Goal: Transaction & Acquisition: Purchase product/service

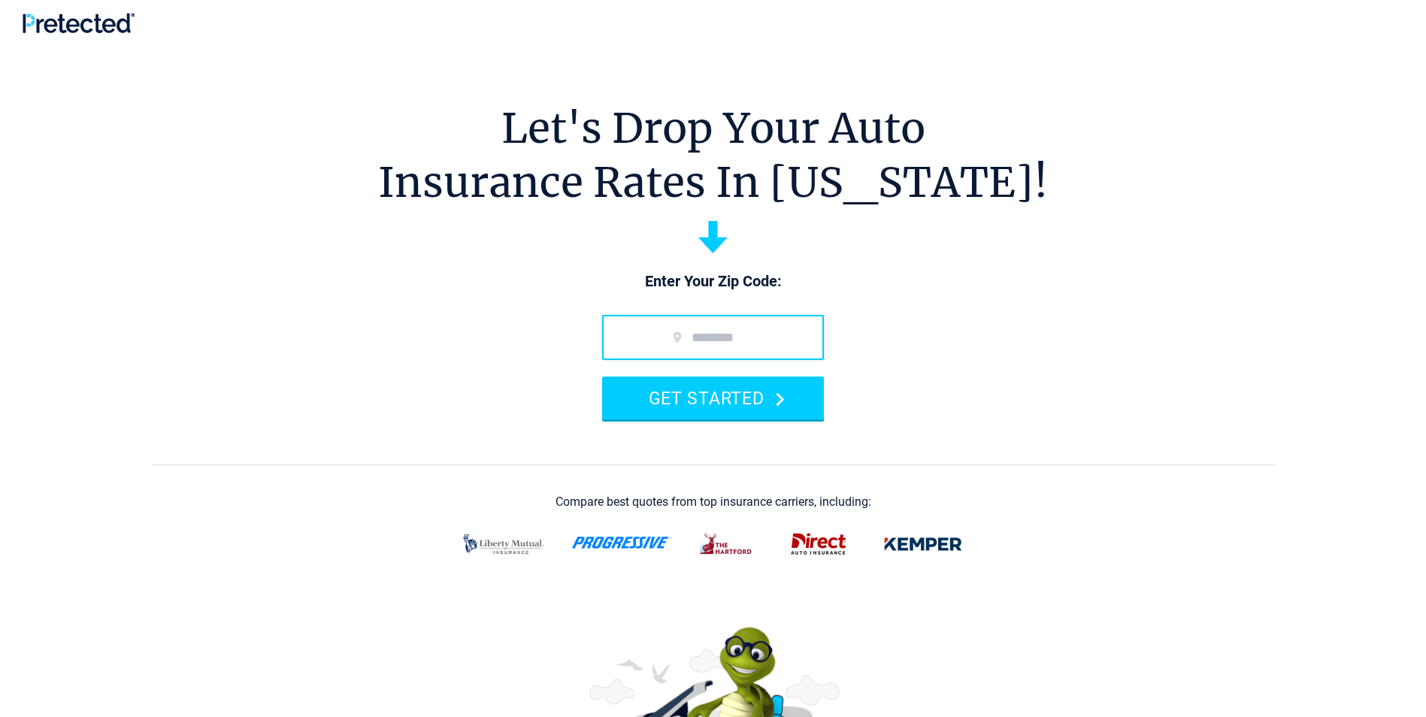
click at [674, 333] on input "zip code" at bounding box center [713, 337] width 222 height 45
type input "*****"
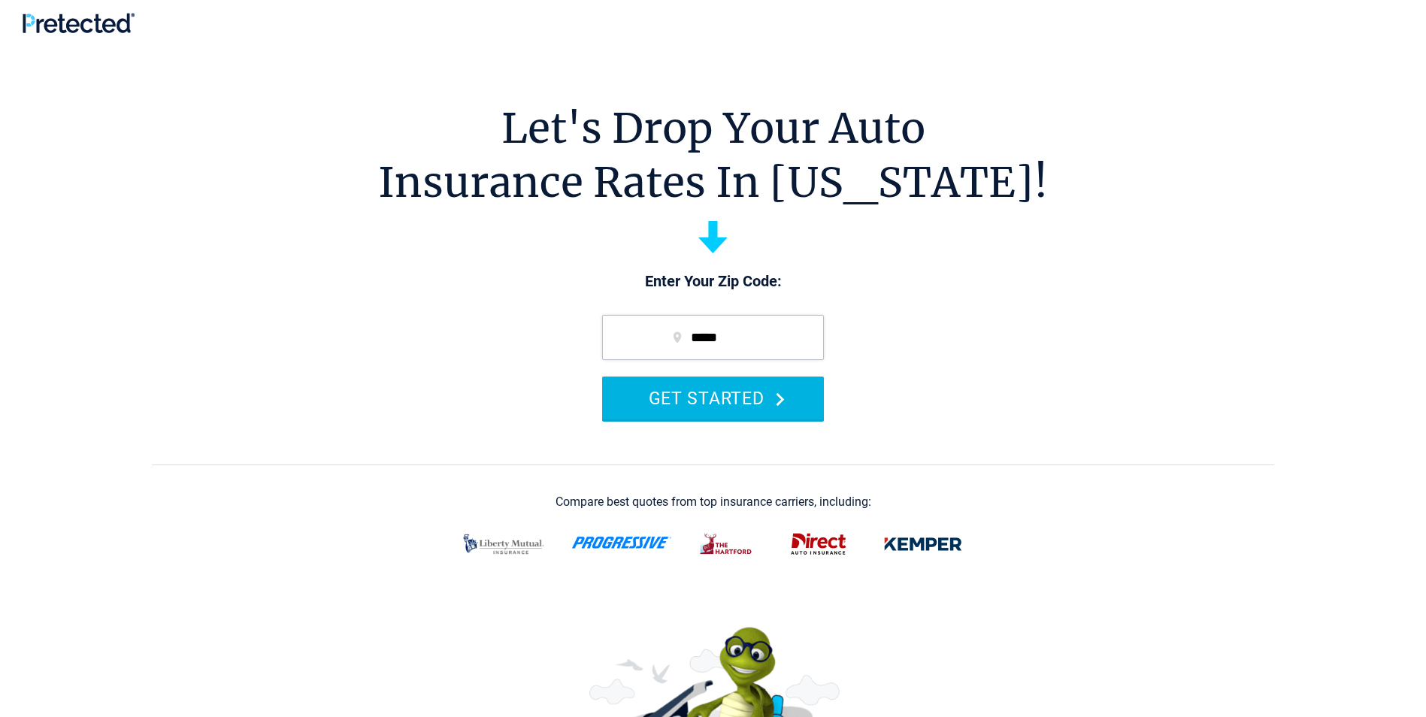
click at [680, 401] on button "GET STARTED" at bounding box center [713, 398] width 222 height 43
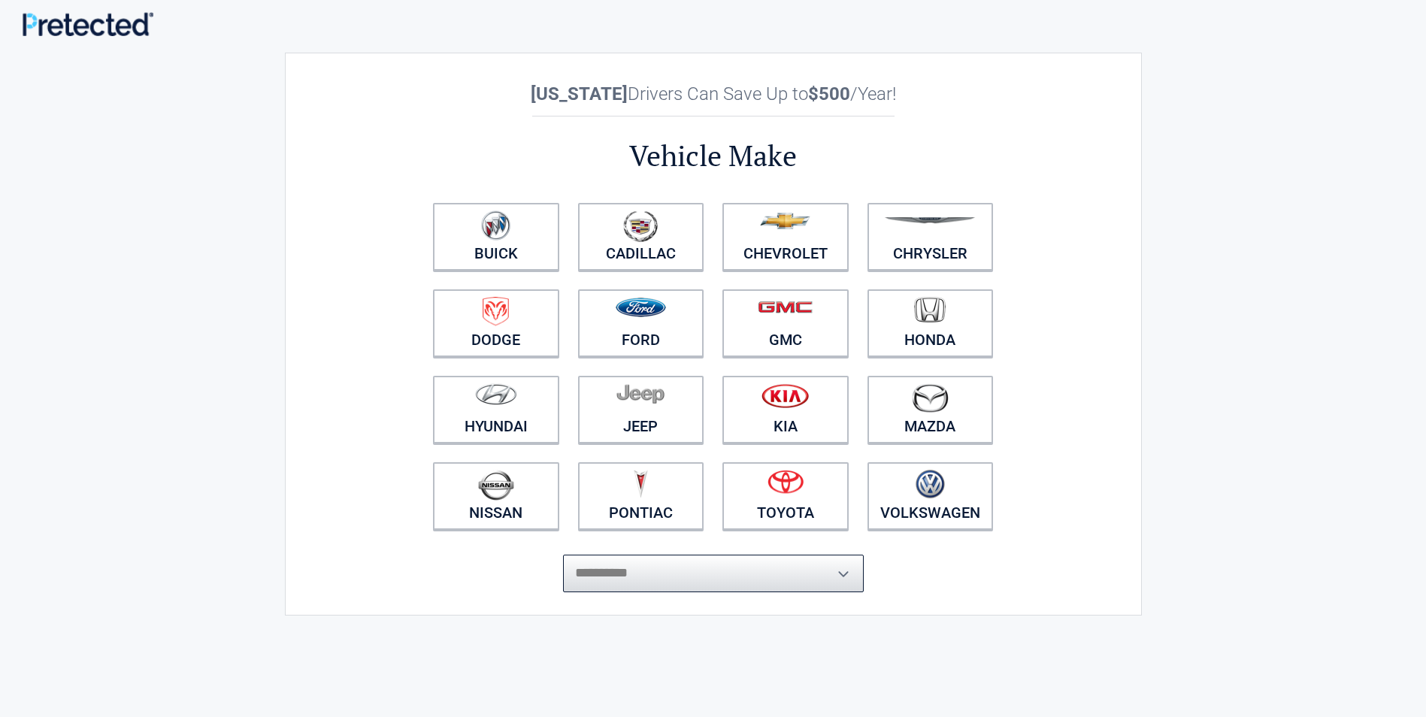
click at [685, 576] on select "**********" at bounding box center [713, 574] width 301 height 38
